Goal: Task Accomplishment & Management: Manage account settings

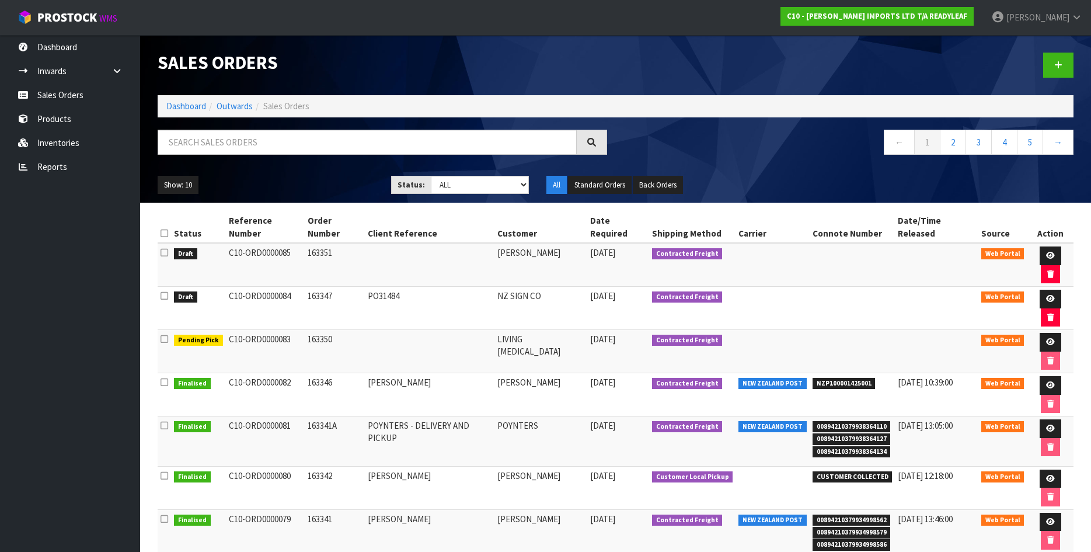
drag, startPoint x: 562, startPoint y: 42, endPoint x: 573, endPoint y: 41, distance: 11.2
click at [567, 40] on div "Sales Orders" at bounding box center [382, 62] width 467 height 55
click at [76, 116] on link "Products" at bounding box center [70, 119] width 140 height 24
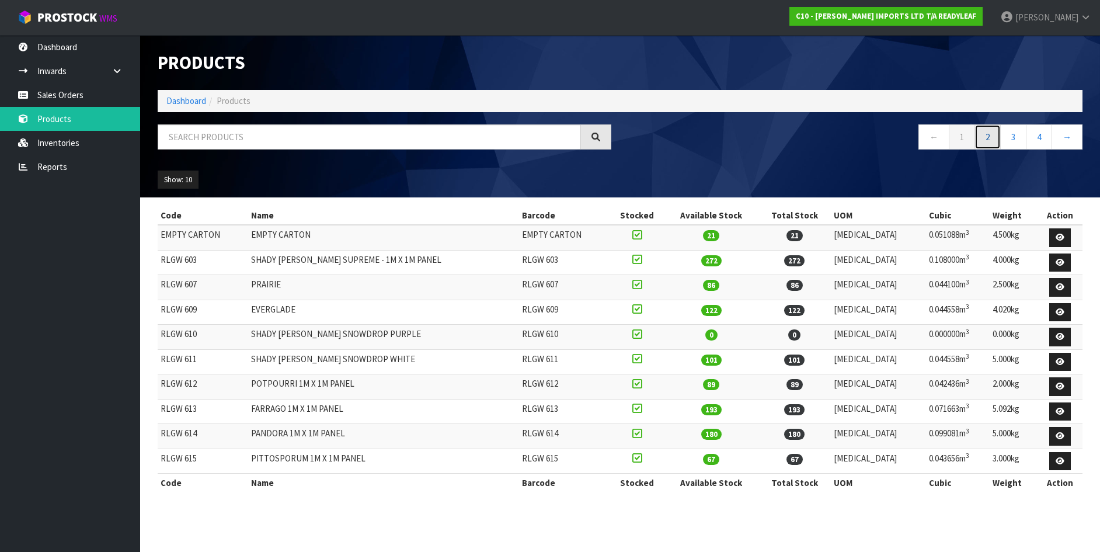
click at [991, 132] on link "2" at bounding box center [987, 136] width 26 height 25
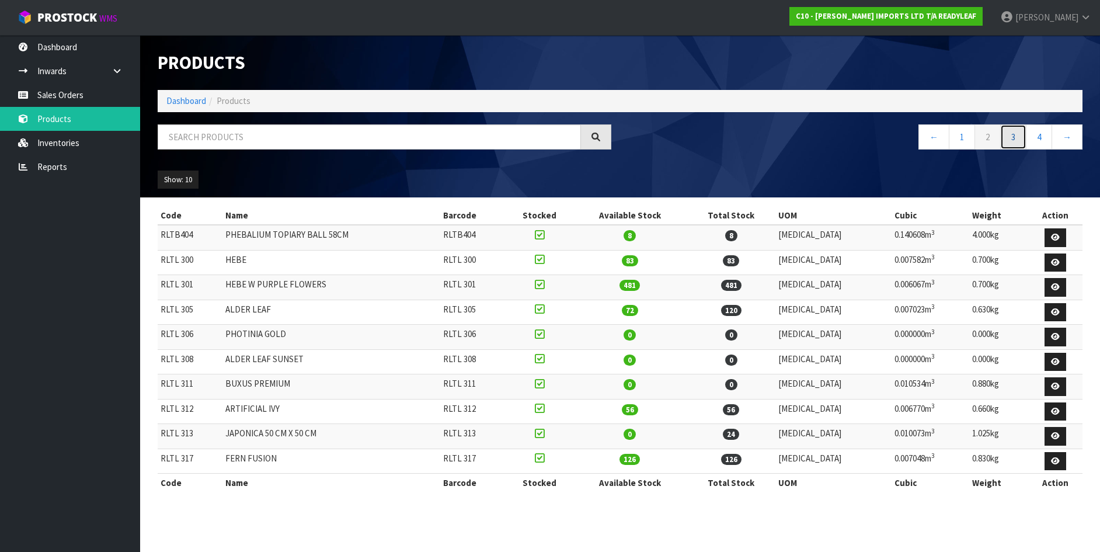
click at [1014, 134] on link "3" at bounding box center [1013, 136] width 26 height 25
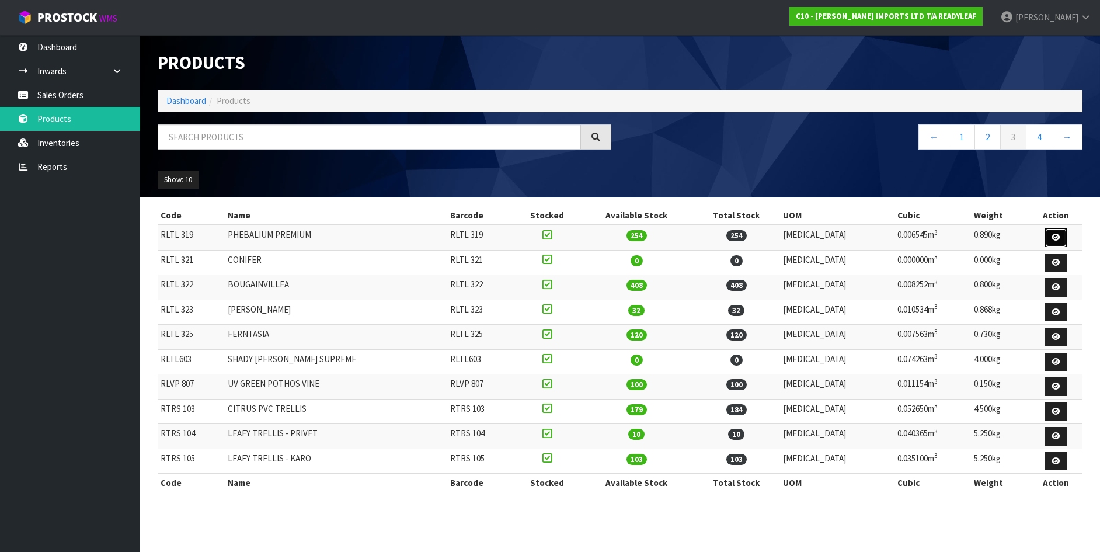
click at [1050, 231] on link at bounding box center [1056, 237] width 22 height 19
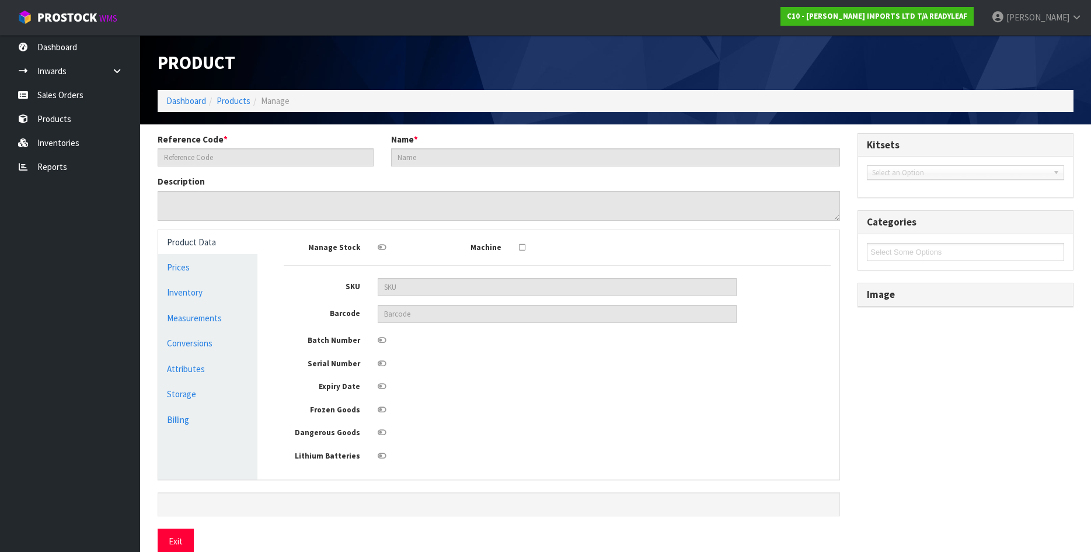
type input "RLTL 319"
type input "PHEBALIUM PREMIUM"
click at [179, 314] on link "Measurements" at bounding box center [207, 318] width 99 height 24
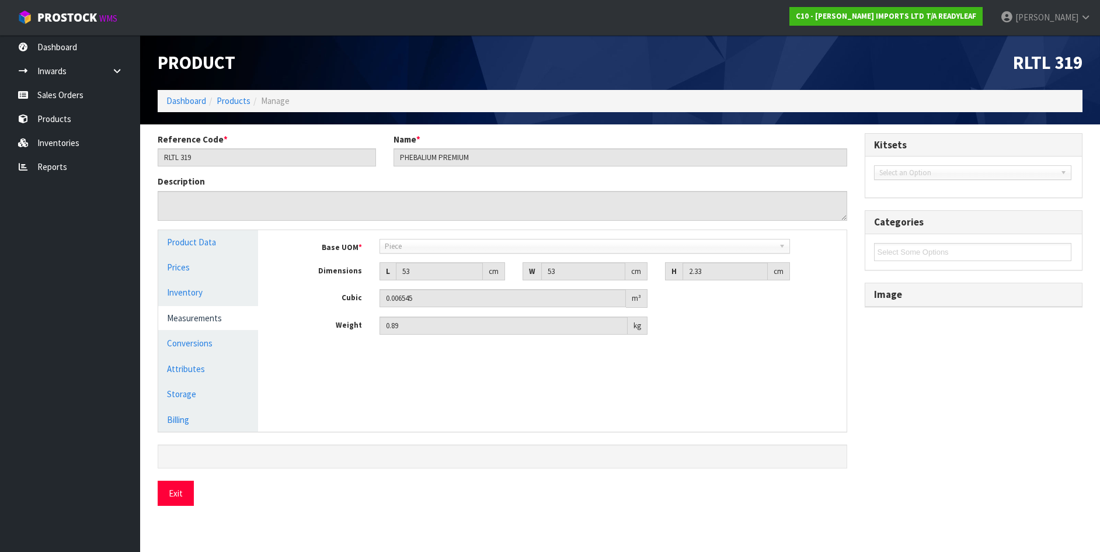
click at [179, 314] on link "Measurements" at bounding box center [208, 318] width 100 height 24
